Goal: Task Accomplishment & Management: Manage account settings

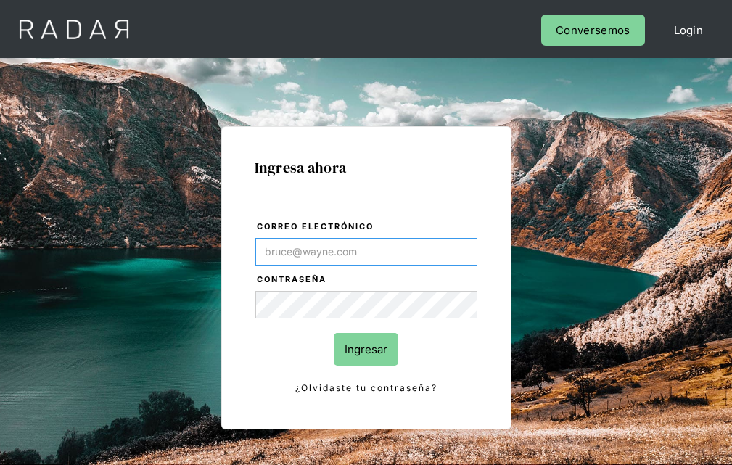
type input "[EMAIL_ADDRESS][PERSON_NAME][DOMAIN_NAME]"
click at [366, 349] on input "Ingresar" at bounding box center [366, 349] width 65 height 33
type input "[EMAIL_ADDRESS][PERSON_NAME][DOMAIN_NAME]"
click at [366, 349] on input "Ingresar" at bounding box center [366, 349] width 65 height 33
type input "[EMAIL_ADDRESS][PERSON_NAME][DOMAIN_NAME]"
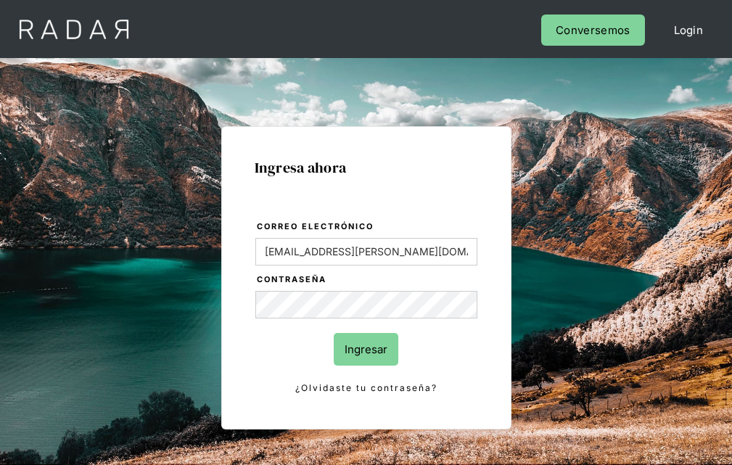
click at [366, 349] on input "Ingresar" at bounding box center [366, 349] width 65 height 33
type input "[EMAIL_ADDRESS][PERSON_NAME][DOMAIN_NAME]"
click at [366, 349] on input "Ingresar" at bounding box center [366, 349] width 65 height 33
